Goal: Task Accomplishment & Management: Complete application form

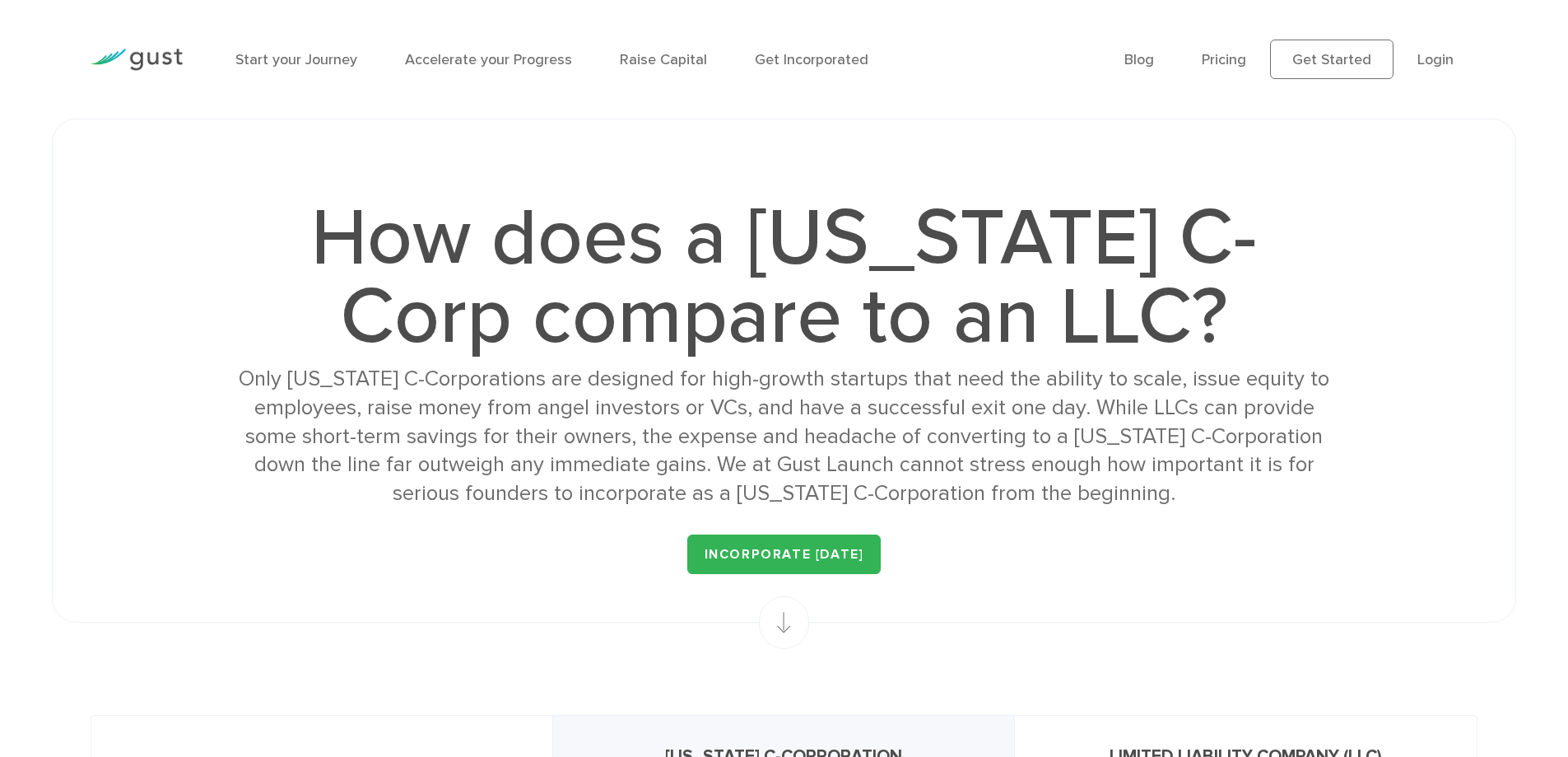
click at [884, 261] on h1 "How does a [US_STATE] C-Corp compare to an LLC?" at bounding box center [783, 277] width 1104 height 158
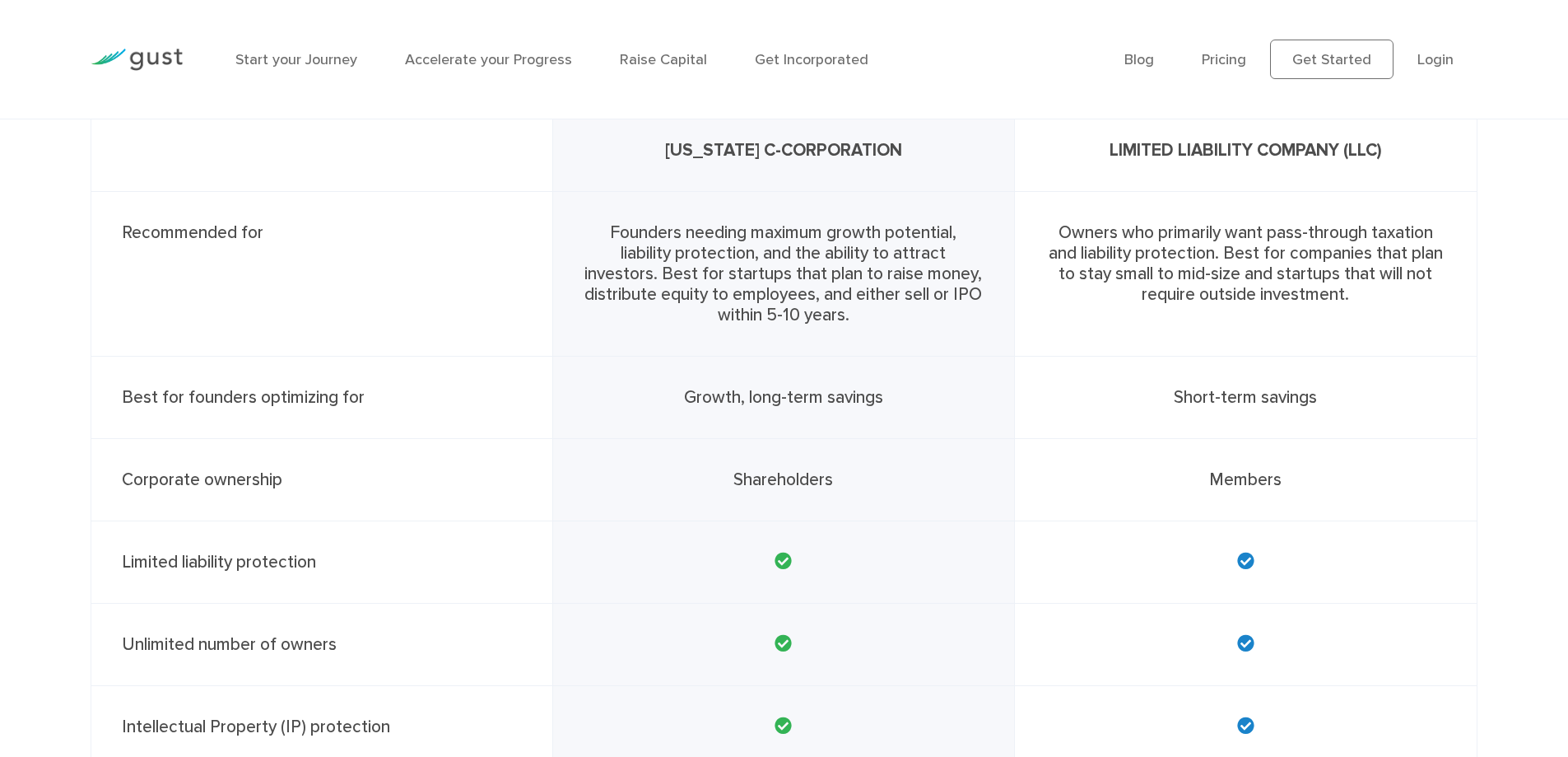
scroll to position [641, 0]
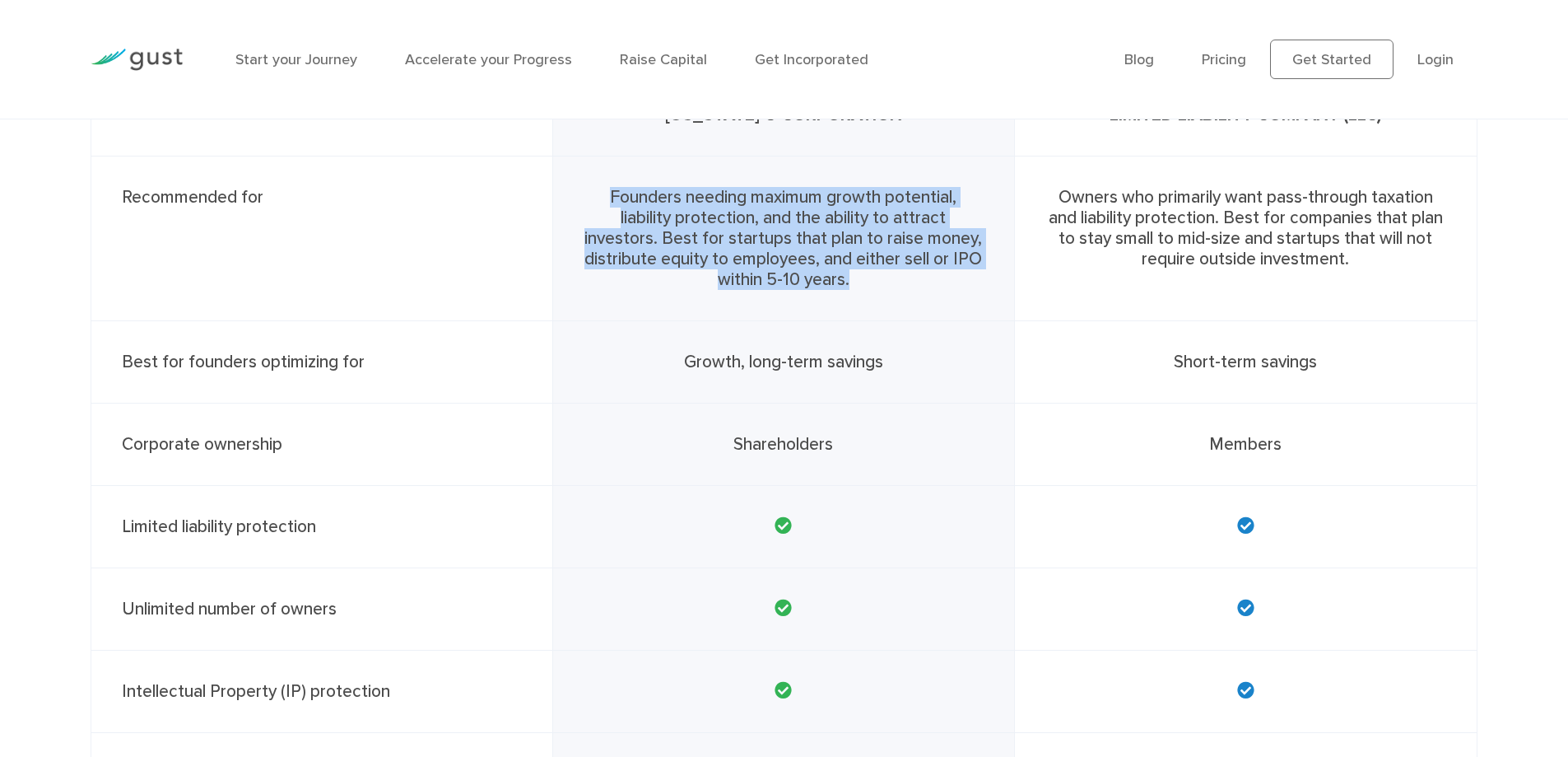
drag, startPoint x: 606, startPoint y: 198, endPoint x: 930, endPoint y: 279, distance: 334.0
click at [930, 279] on div "Founders needing maximum growth potential, liability protection, and the abilit…" at bounding box center [784, 239] width 462 height 165
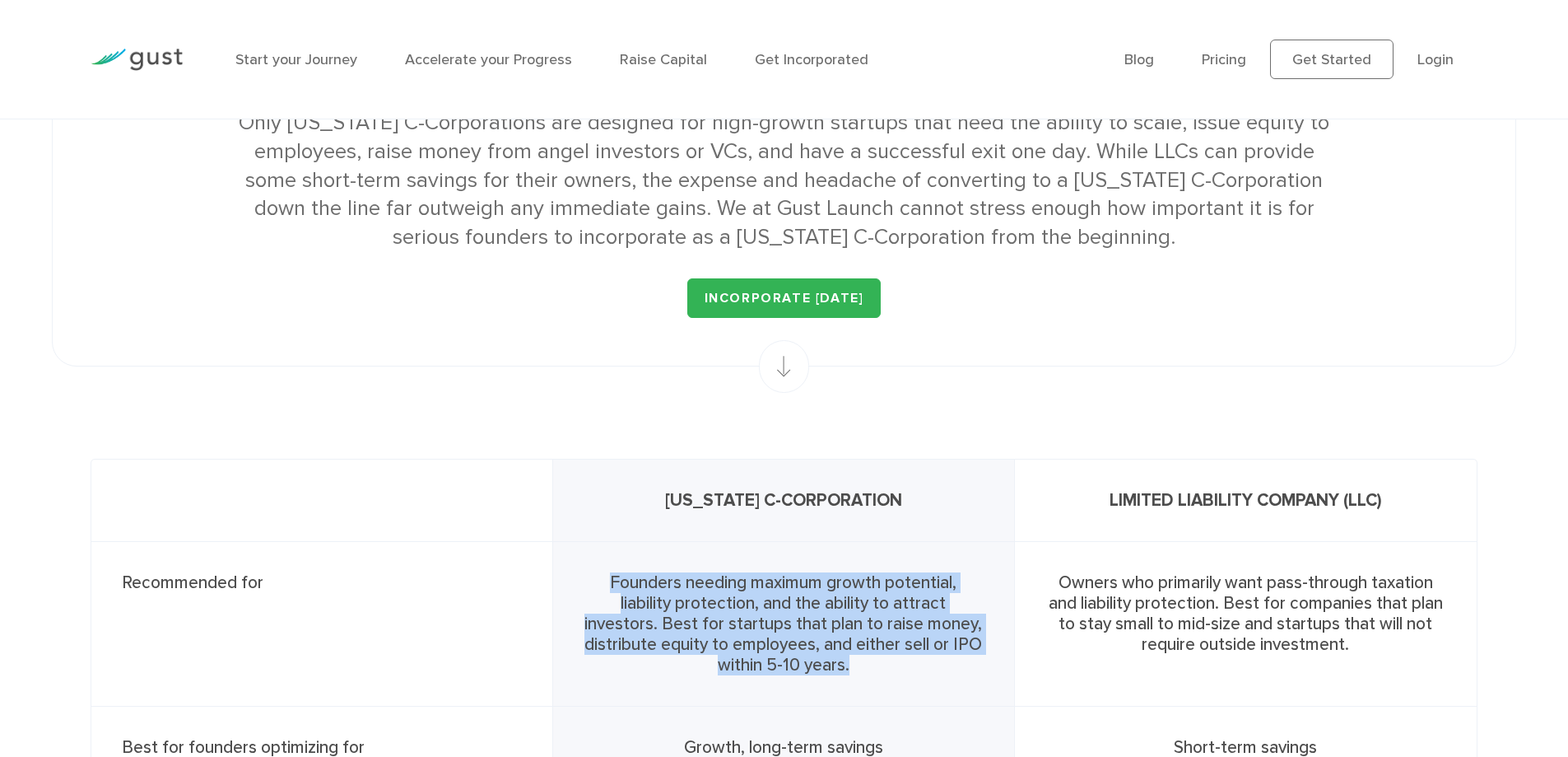
scroll to position [339, 0]
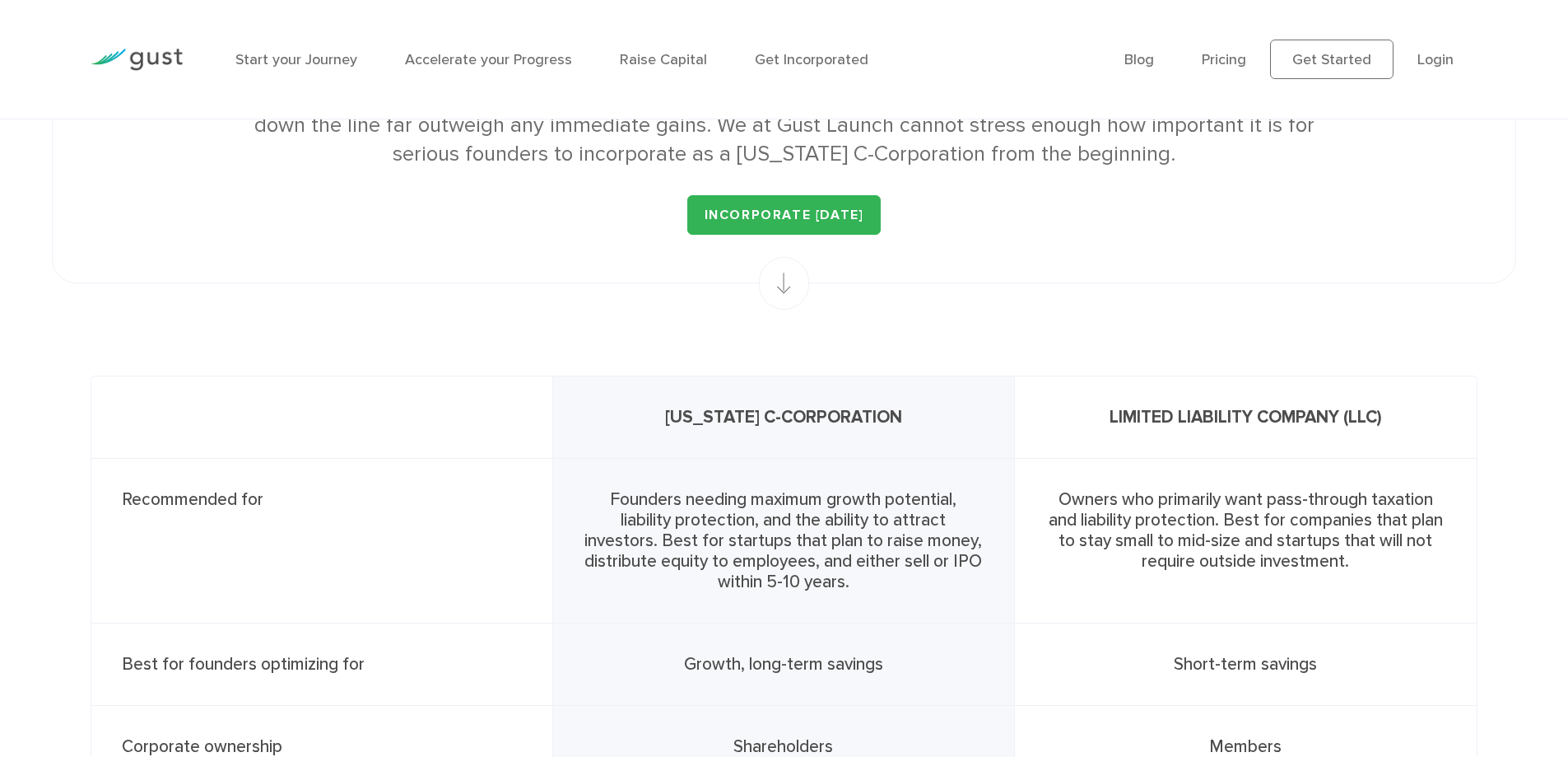
click at [784, 291] on rect at bounding box center [784, 281] width 51 height 52
click at [787, 216] on link "INCORPORATE TODAY" at bounding box center [784, 215] width 195 height 39
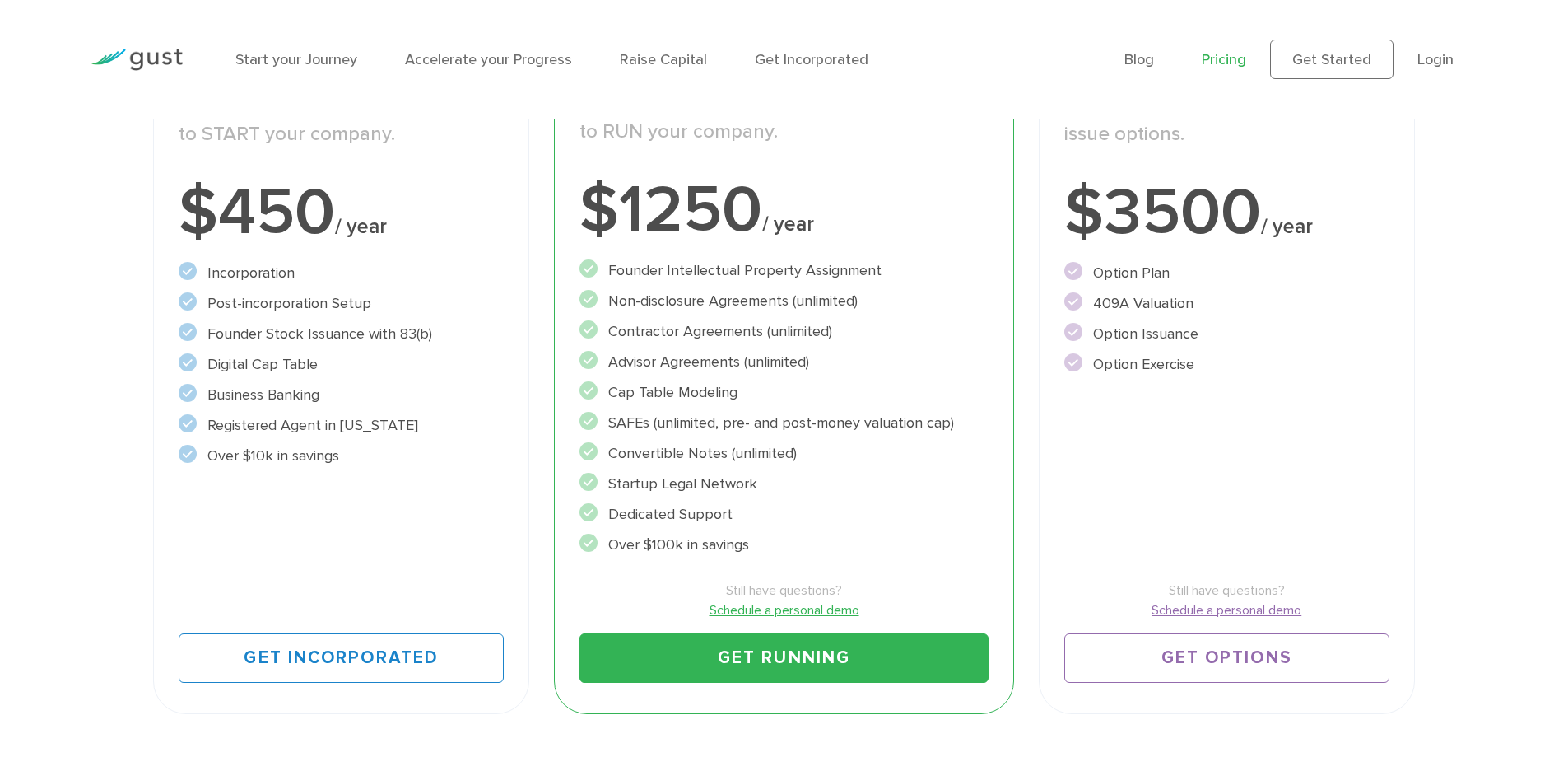
scroll to position [370, 0]
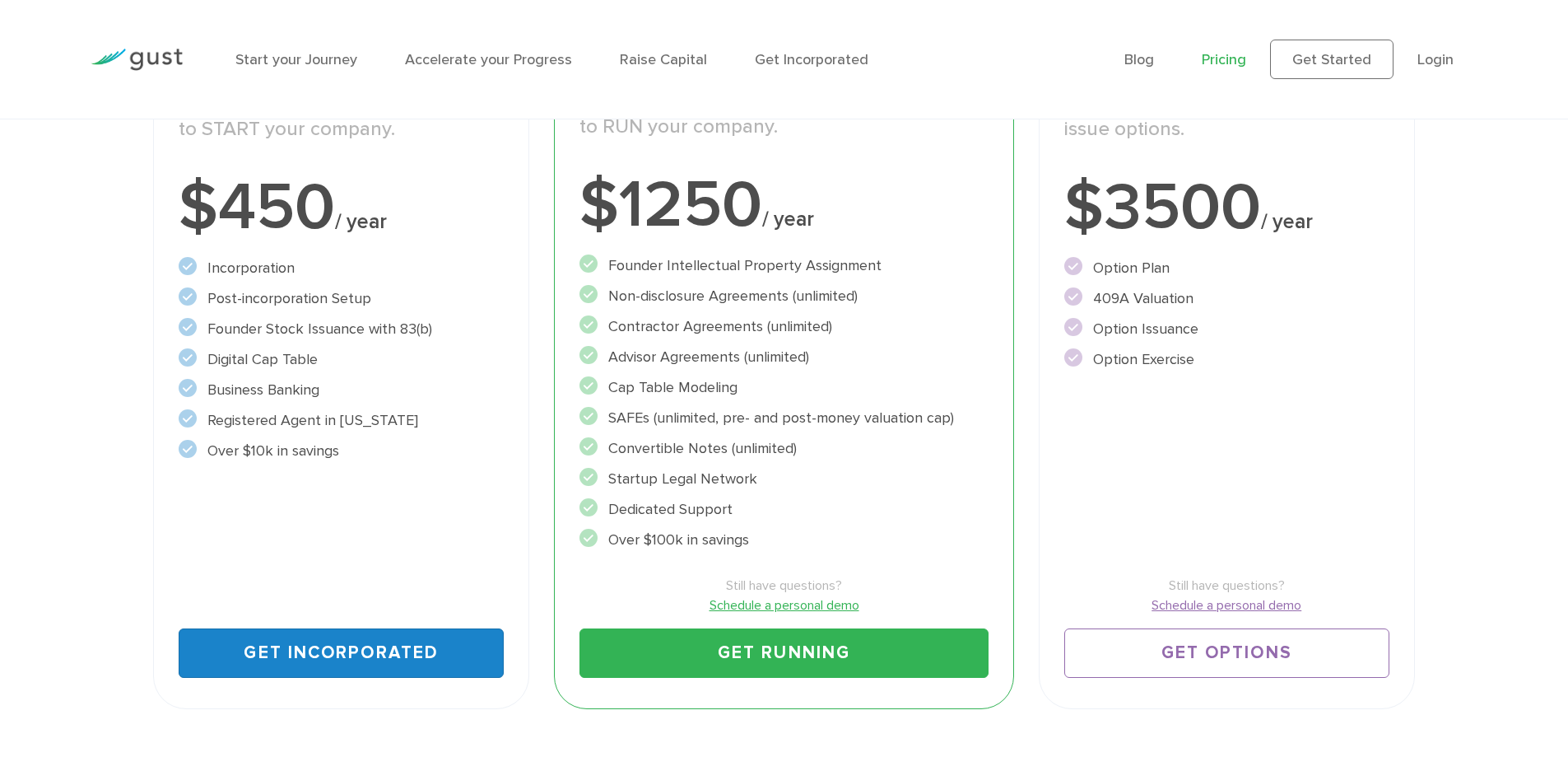
click at [318, 658] on link "Get Incorporated" at bounding box center [340, 653] width 325 height 50
